Goal: Find specific page/section: Find specific page/section

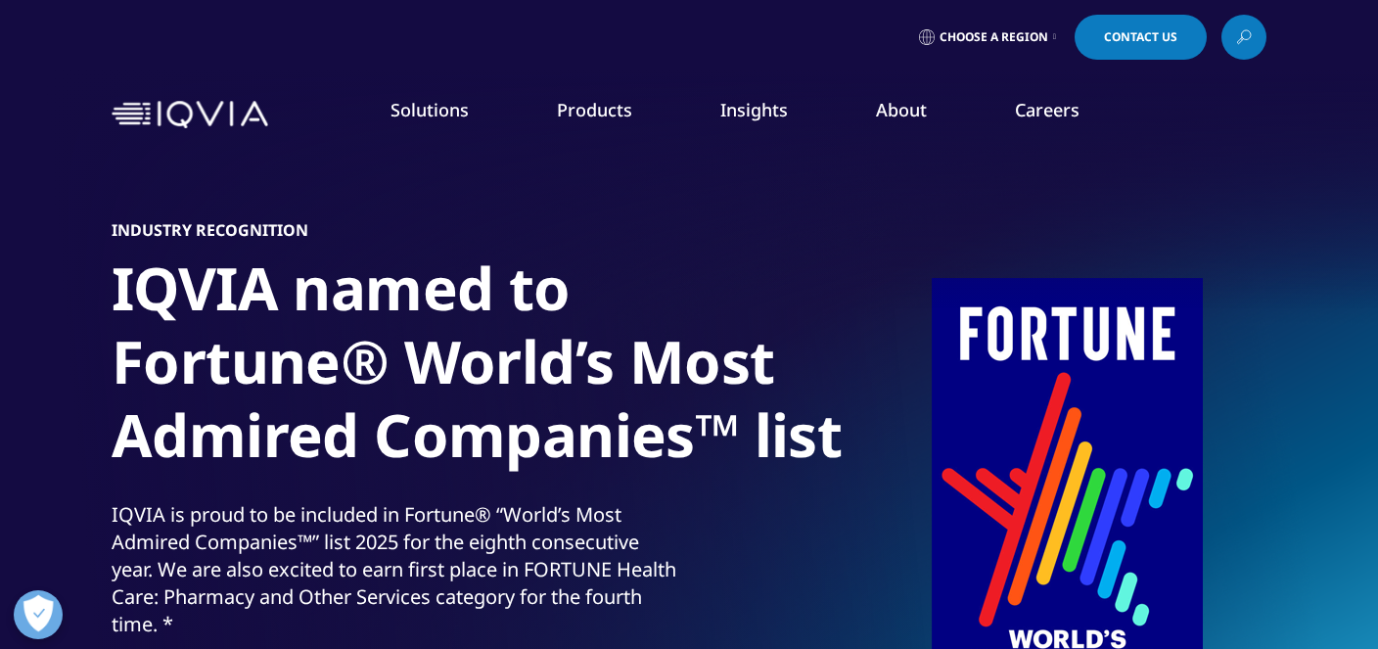
click at [1043, 109] on link "Careers" at bounding box center [1047, 109] width 65 height 23
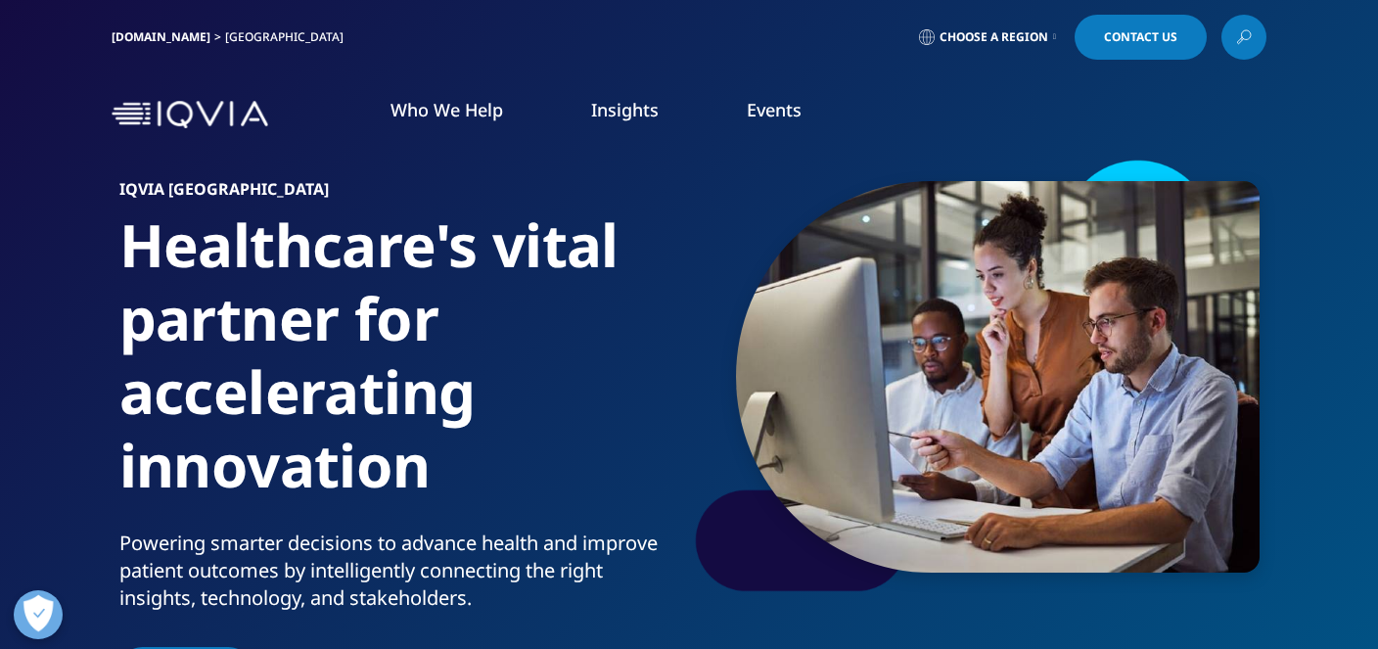
click at [1054, 36] on icon at bounding box center [1054, 37] width 3 height 8
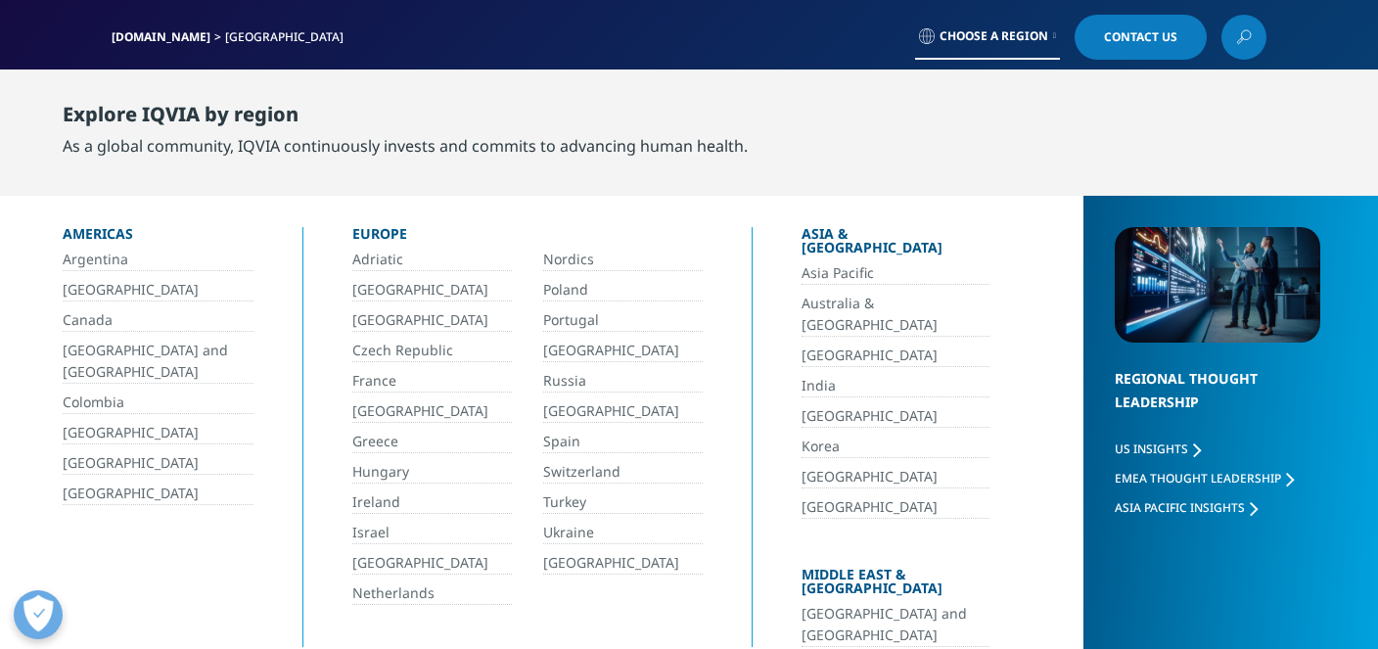
click at [103, 484] on link "[GEOGRAPHIC_DATA]" at bounding box center [158, 494] width 191 height 23
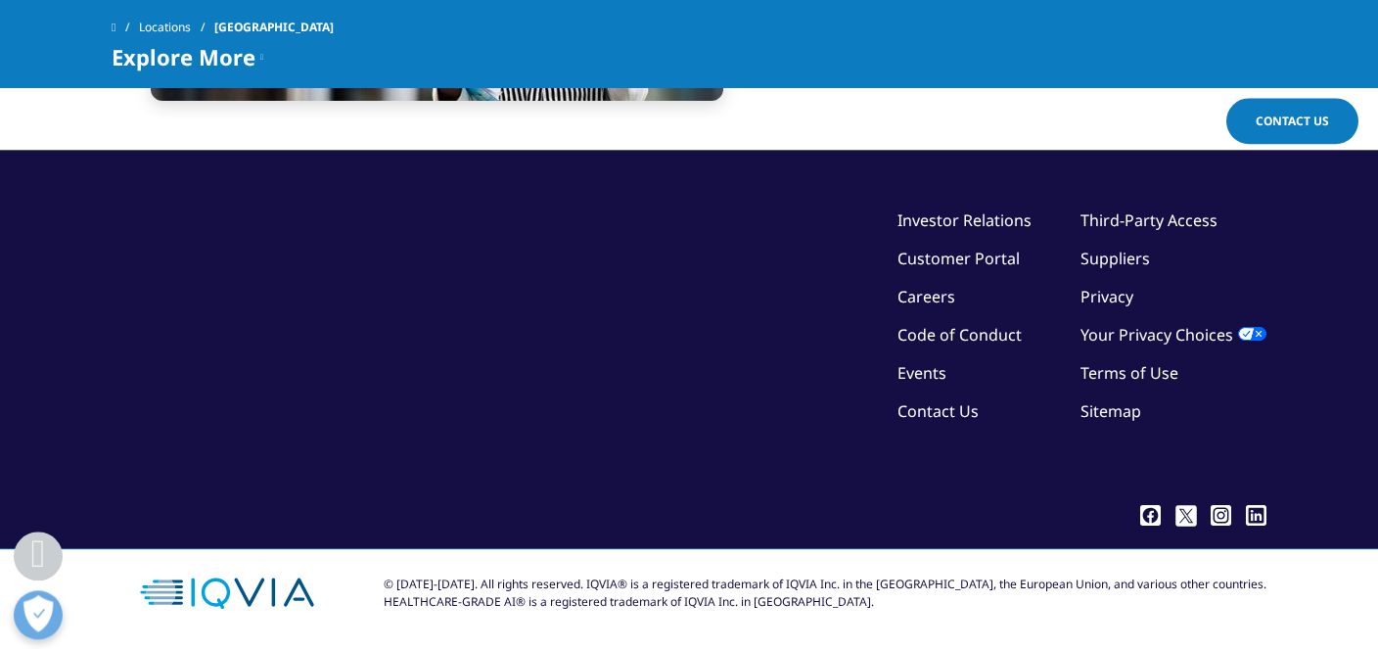
scroll to position [4549, 0]
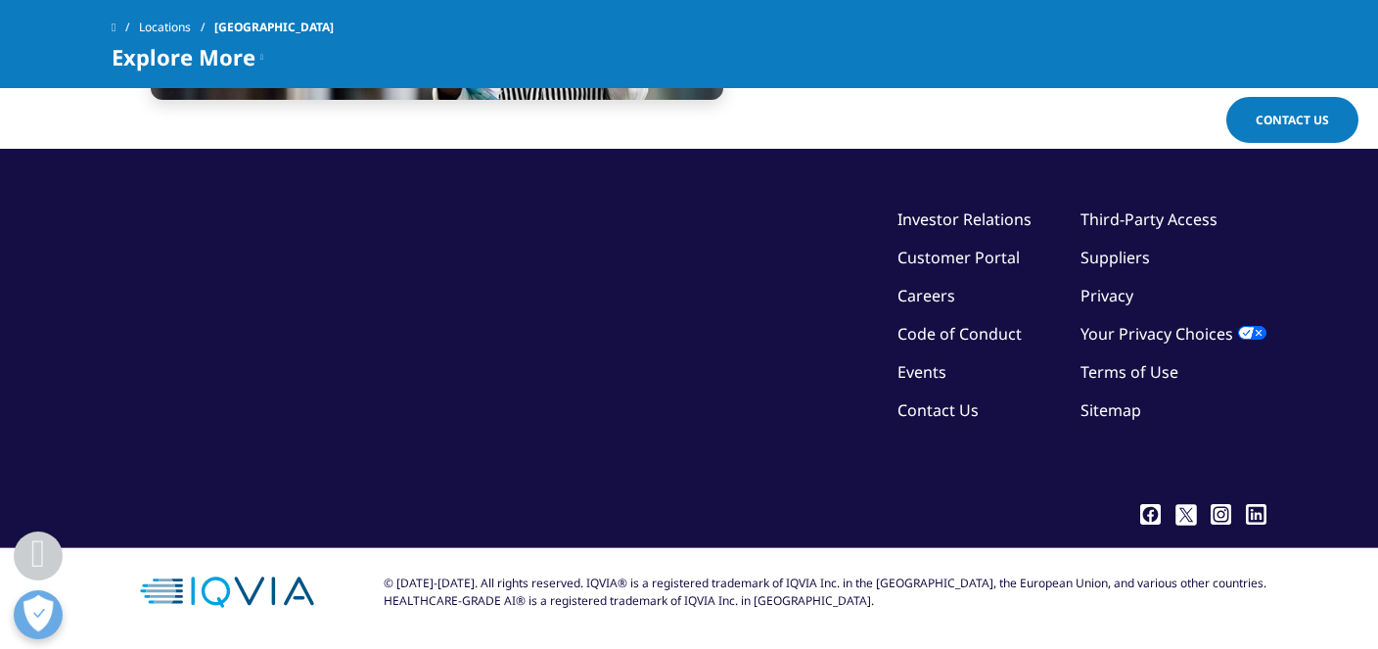
click at [932, 292] on link "Careers" at bounding box center [927, 296] width 58 height 22
